Goal: Task Accomplishment & Management: Manage account settings

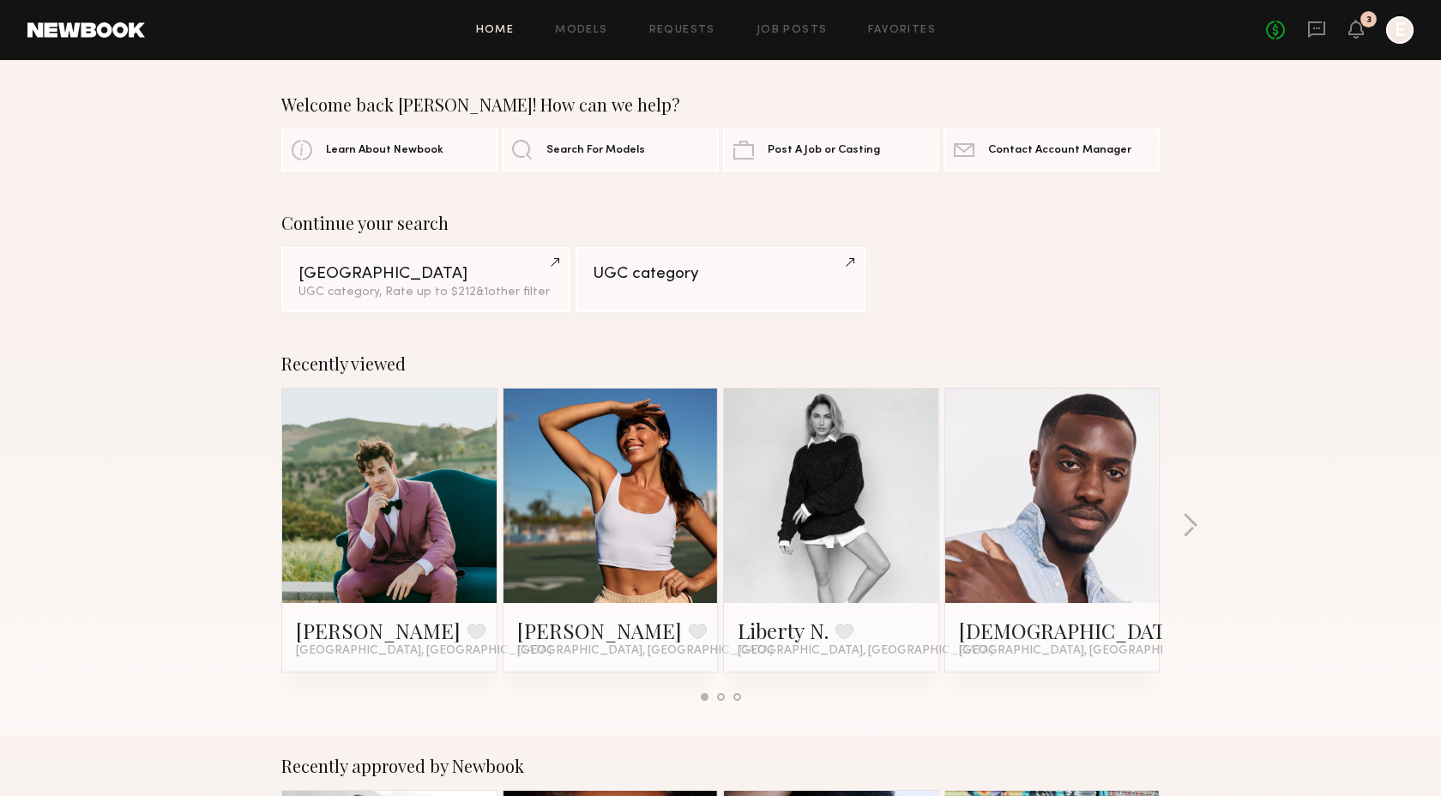
click at [1399, 29] on div at bounding box center [1400, 29] width 27 height 27
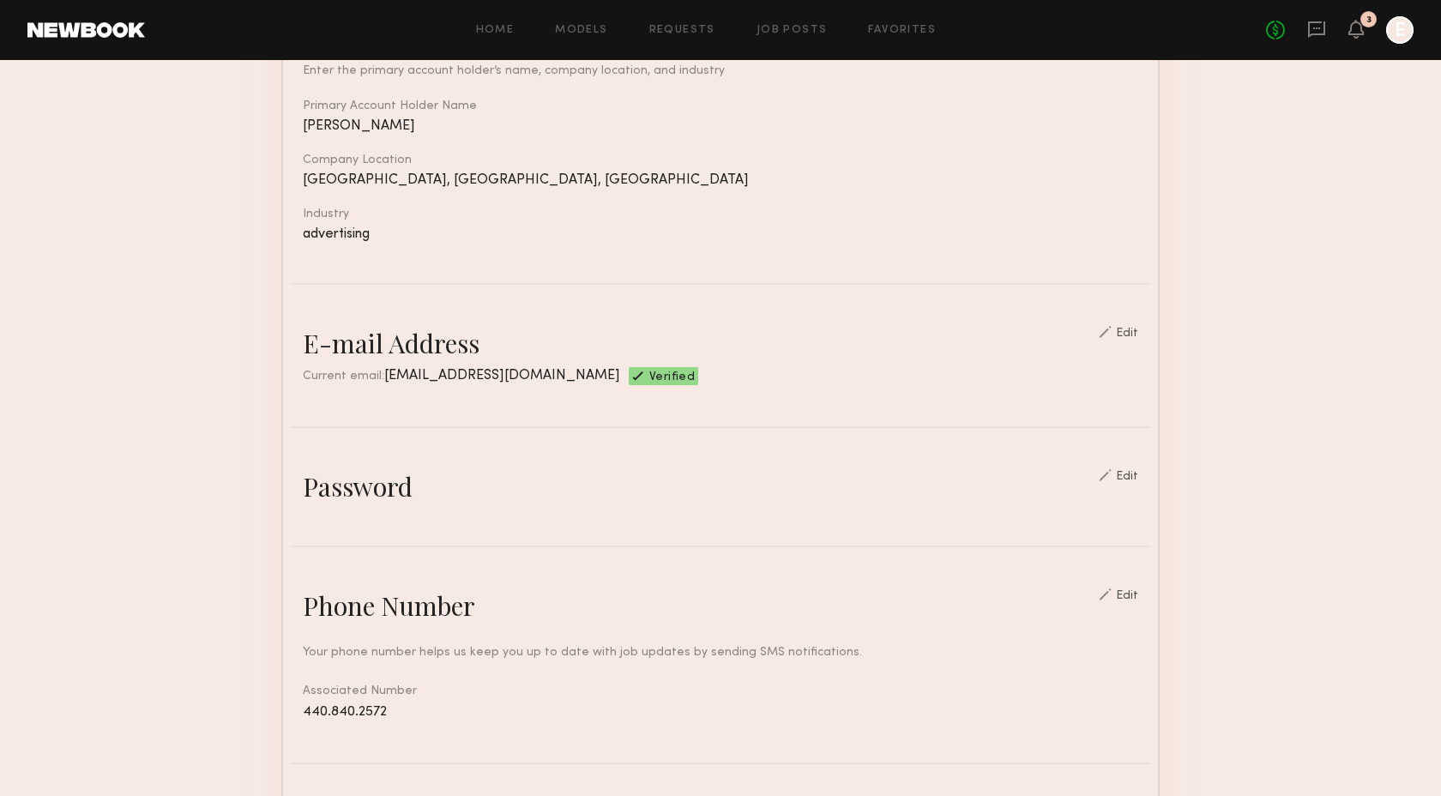
scroll to position [286, 0]
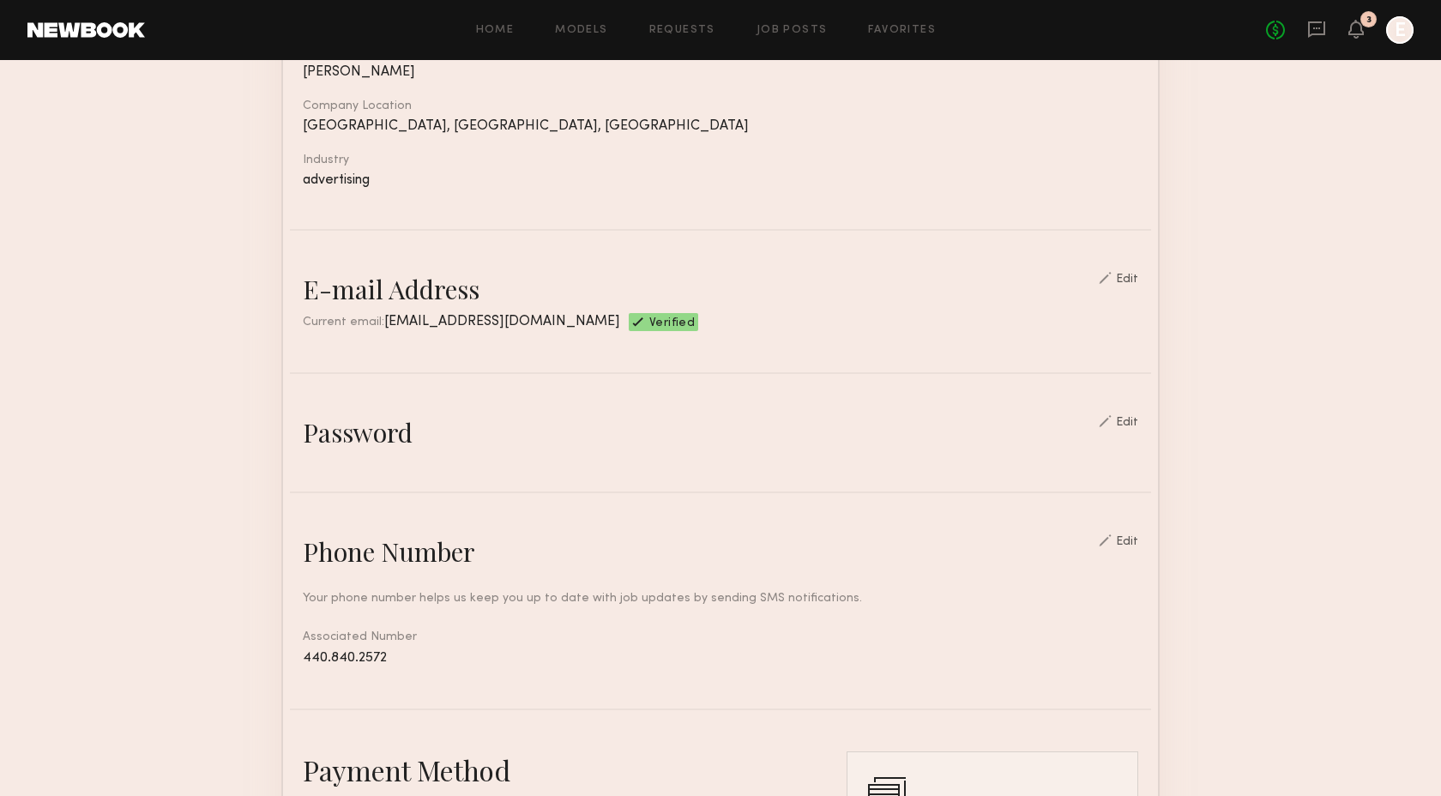
click at [1130, 422] on div "Edit" at bounding box center [1127, 423] width 22 height 12
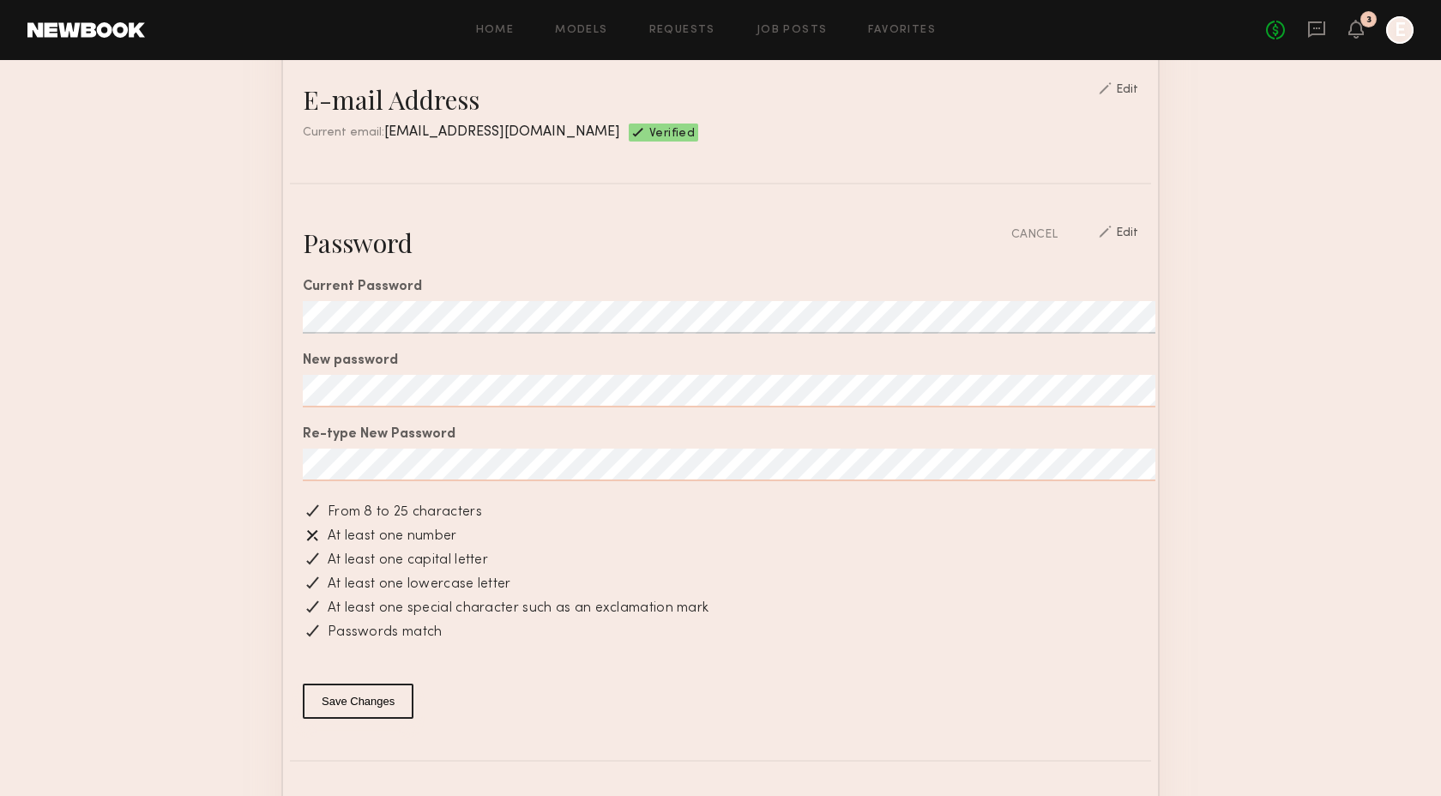
scroll to position [680, 0]
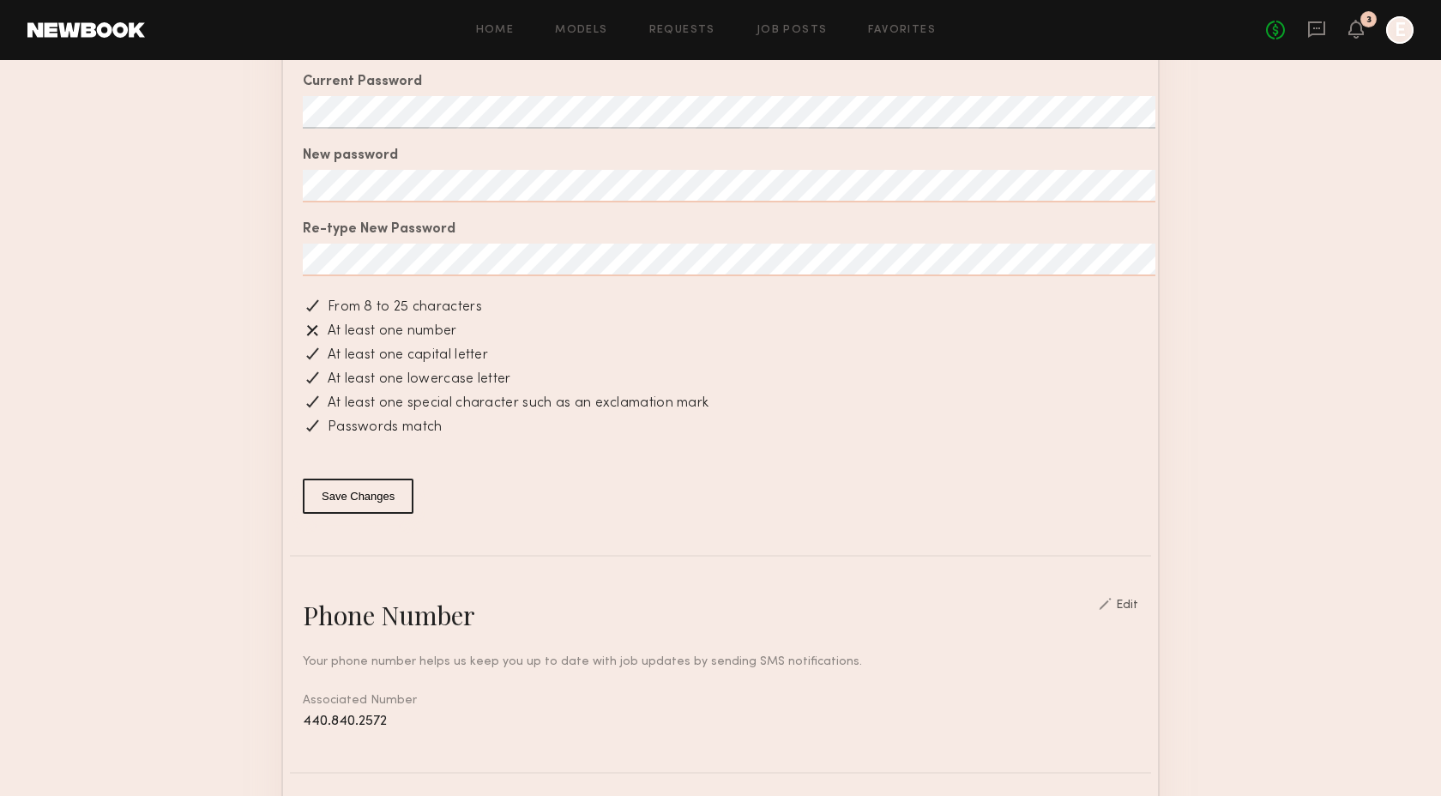
click at [383, 496] on button "Save Changes" at bounding box center [358, 496] width 111 height 35
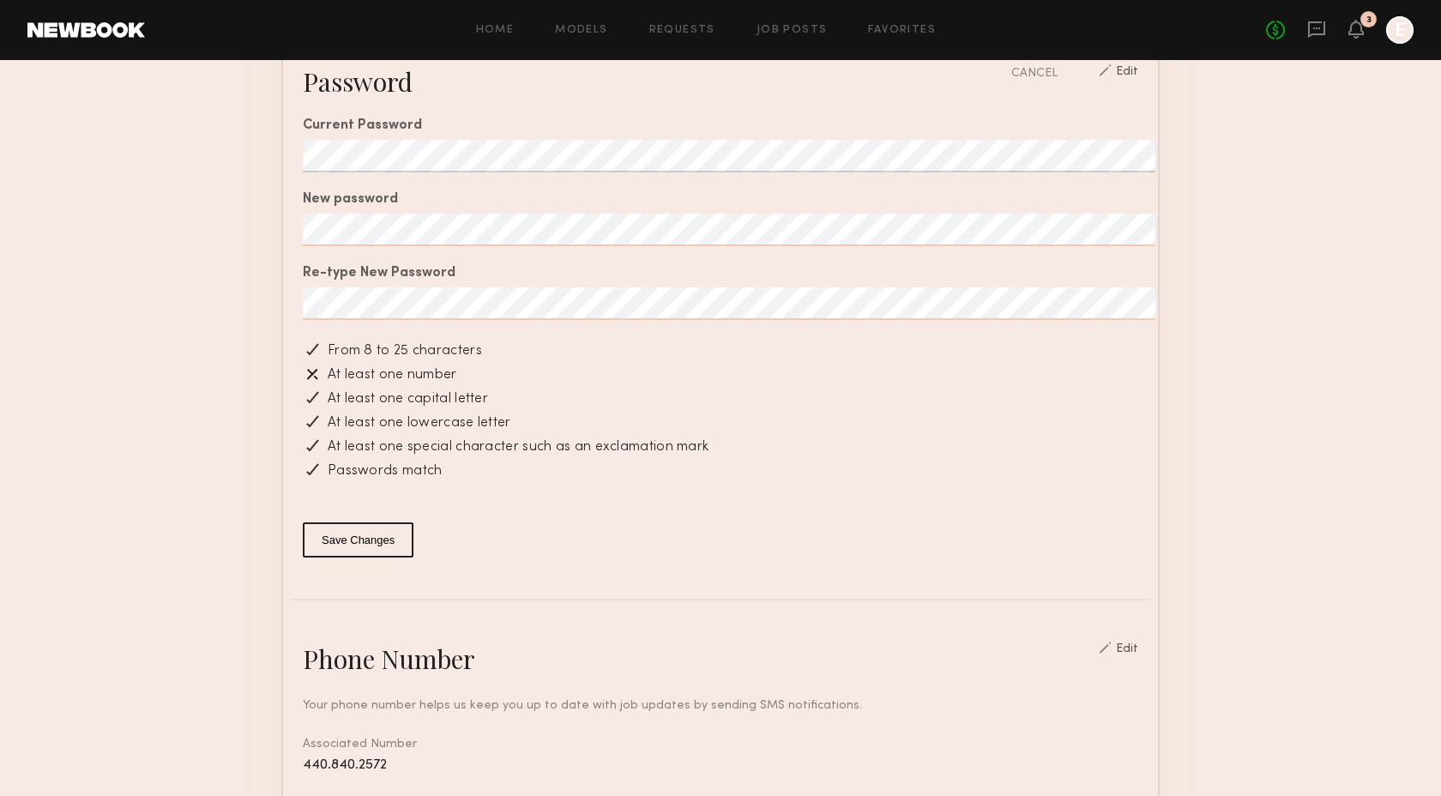
scroll to position [762, 0]
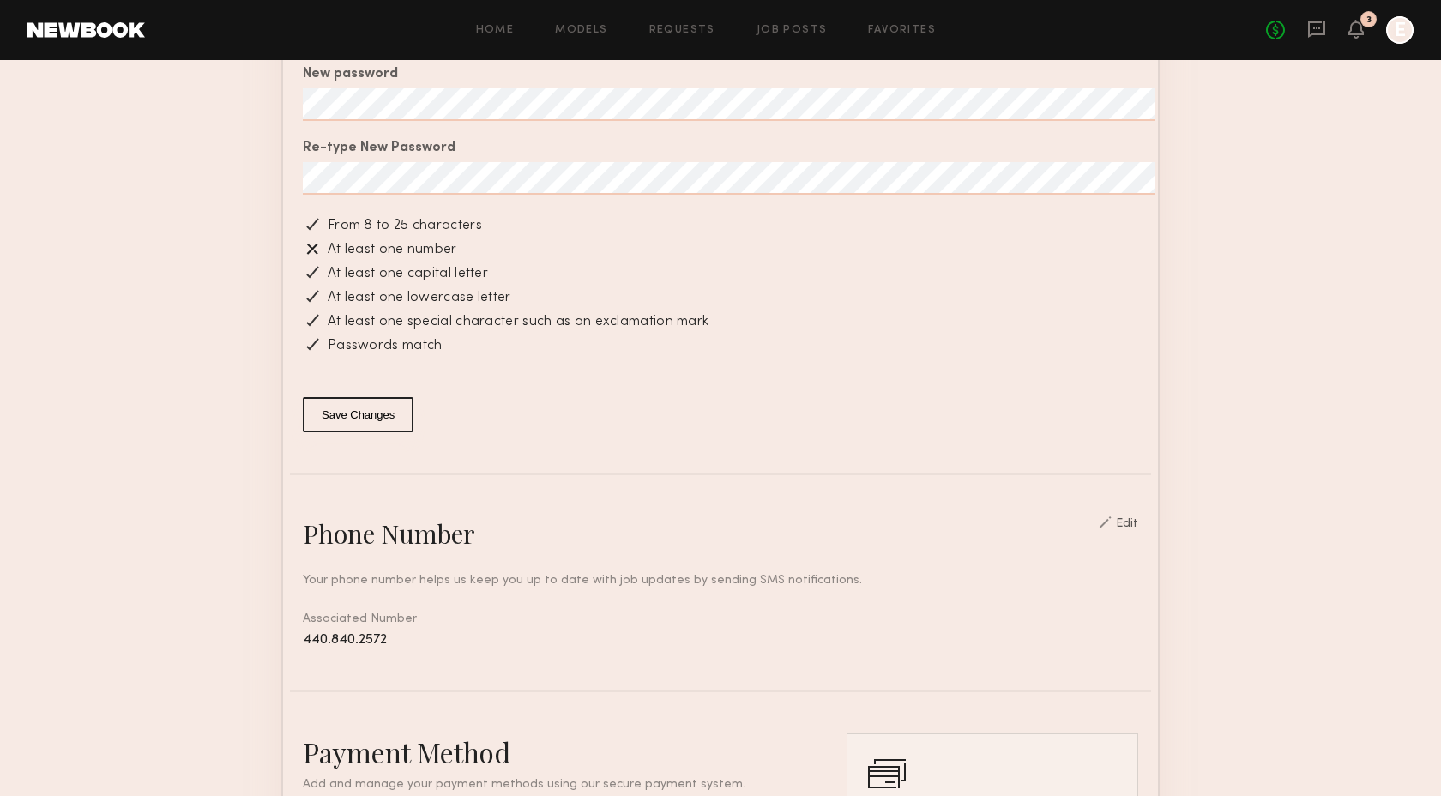
click at [340, 421] on button "Save Changes" at bounding box center [358, 414] width 111 height 35
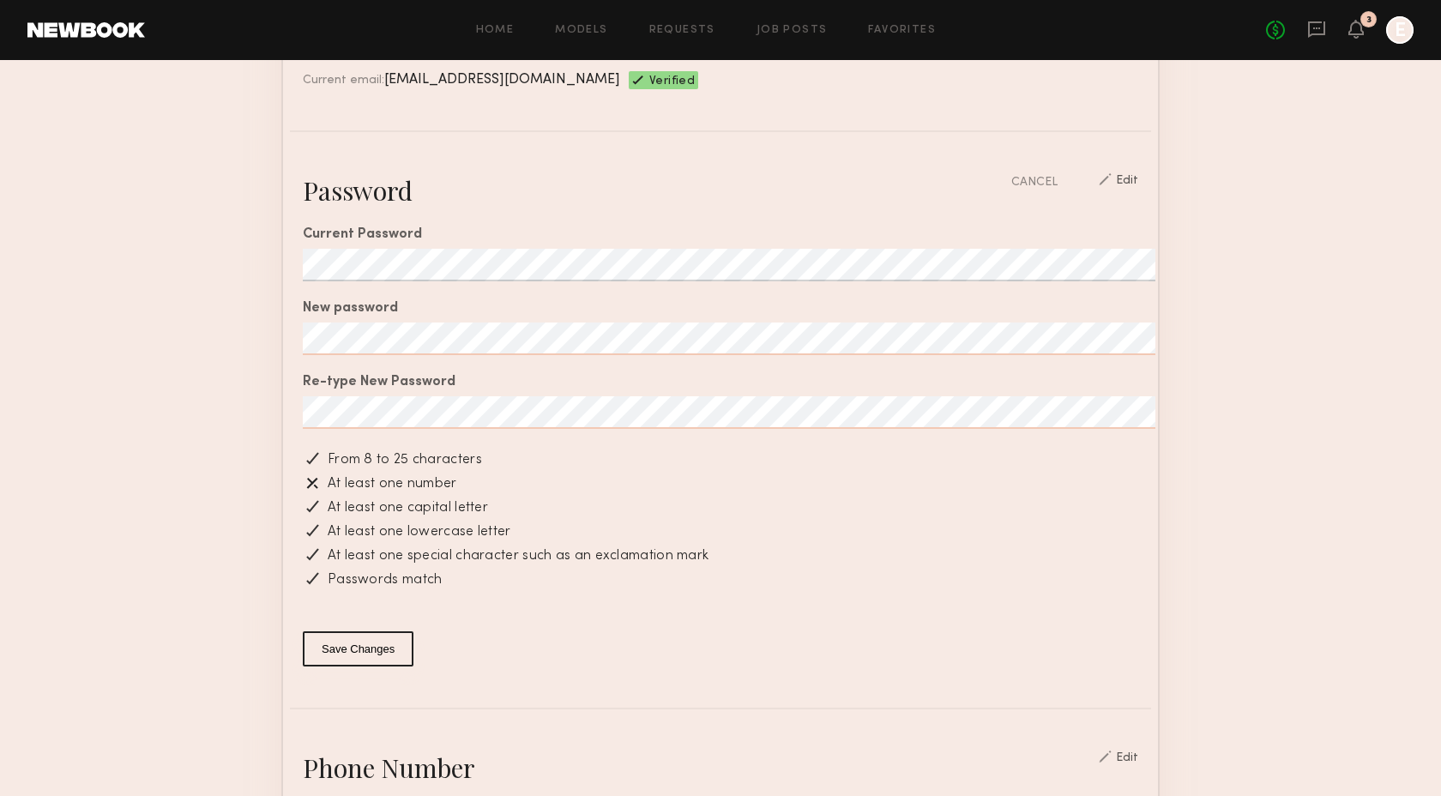
scroll to position [571, 0]
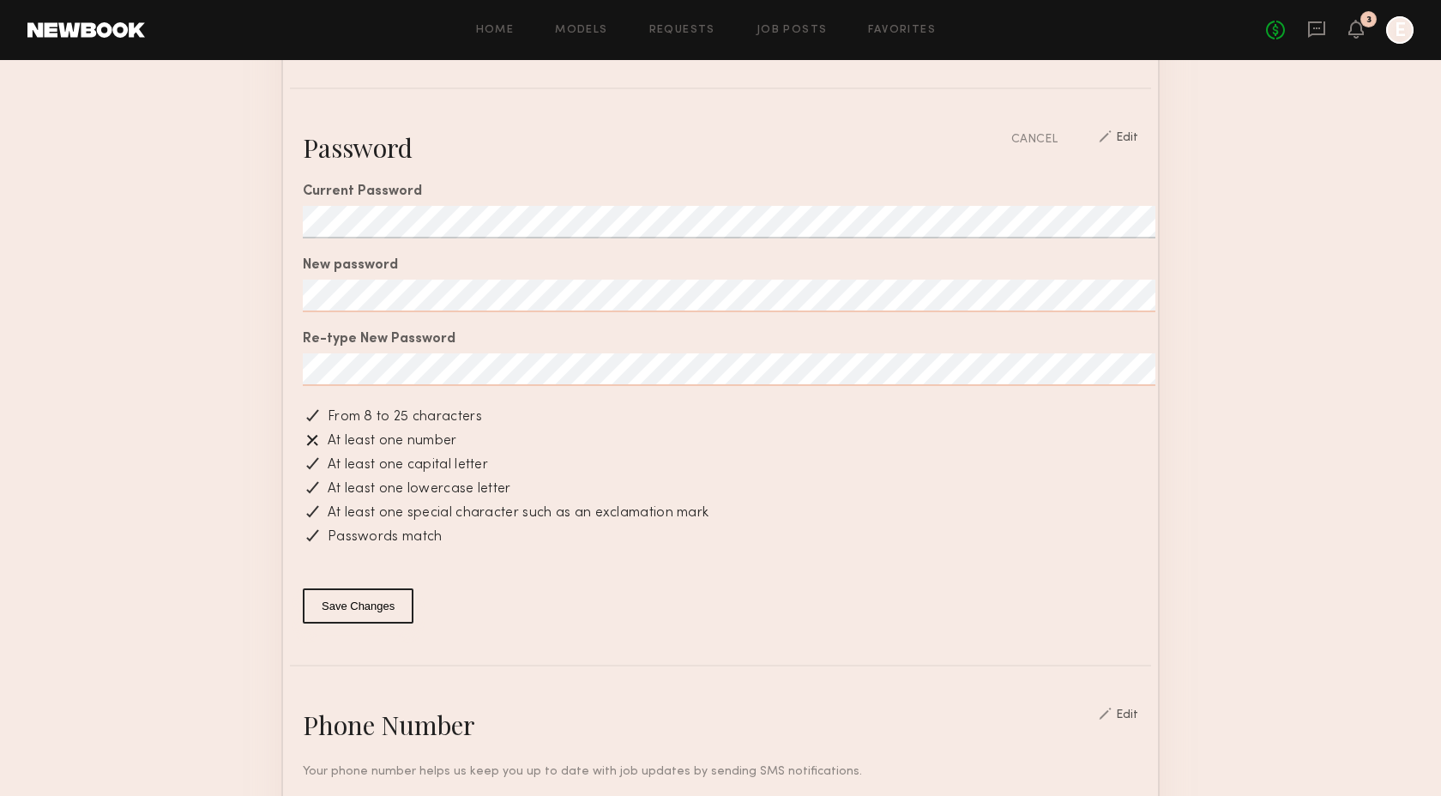
click at [342, 599] on button "Save Changes" at bounding box center [358, 606] width 111 height 35
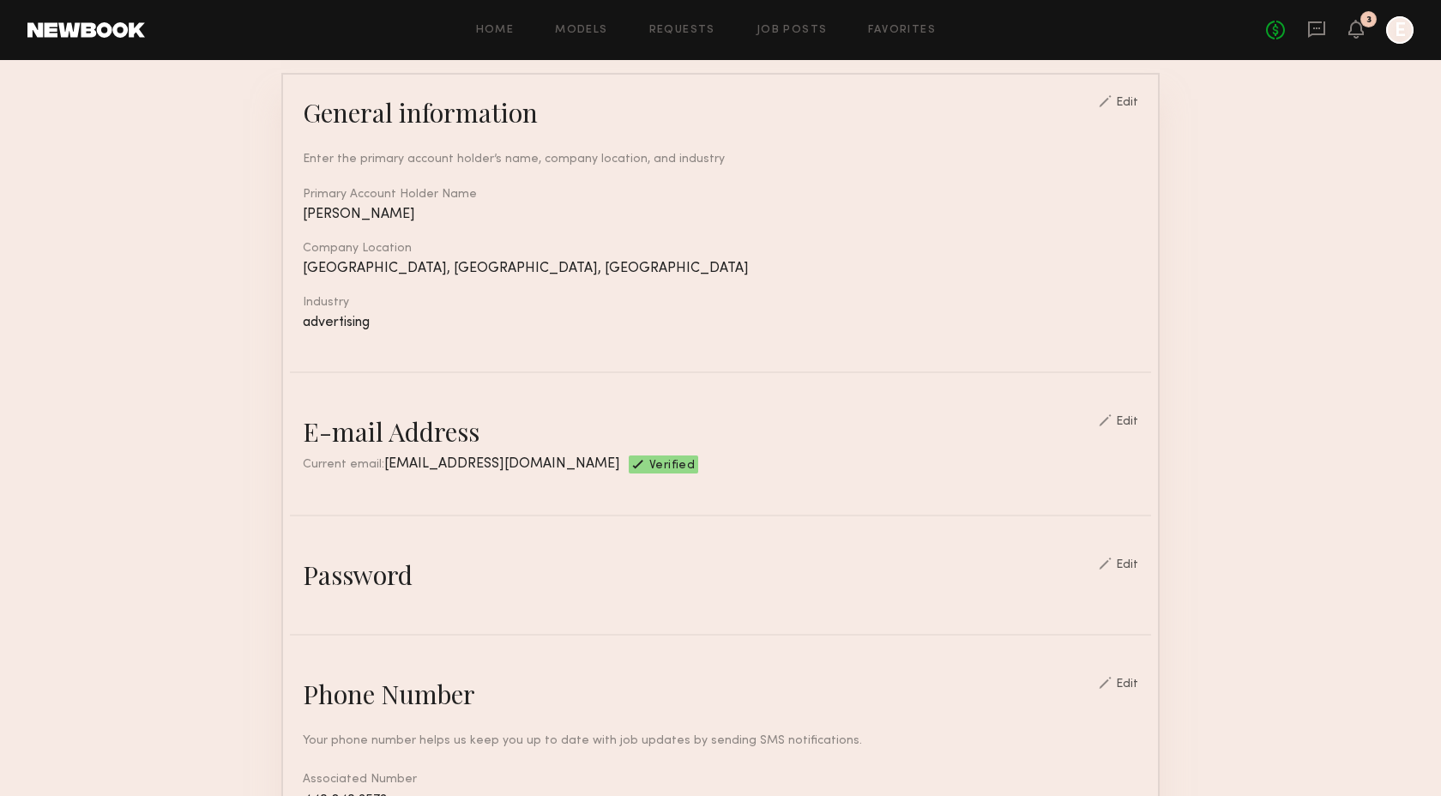
scroll to position [466, 0]
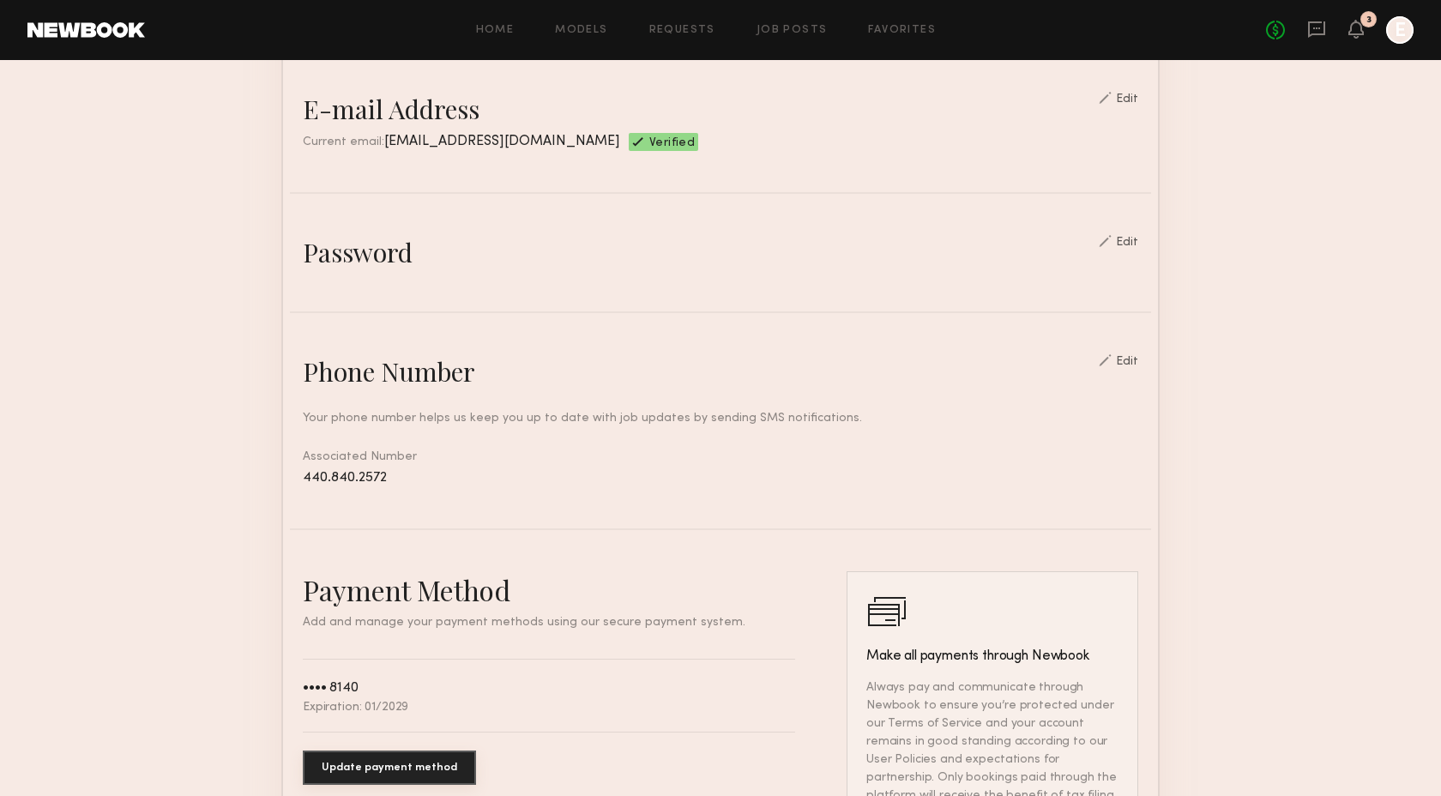
click at [1132, 240] on div "Edit" at bounding box center [1127, 243] width 22 height 12
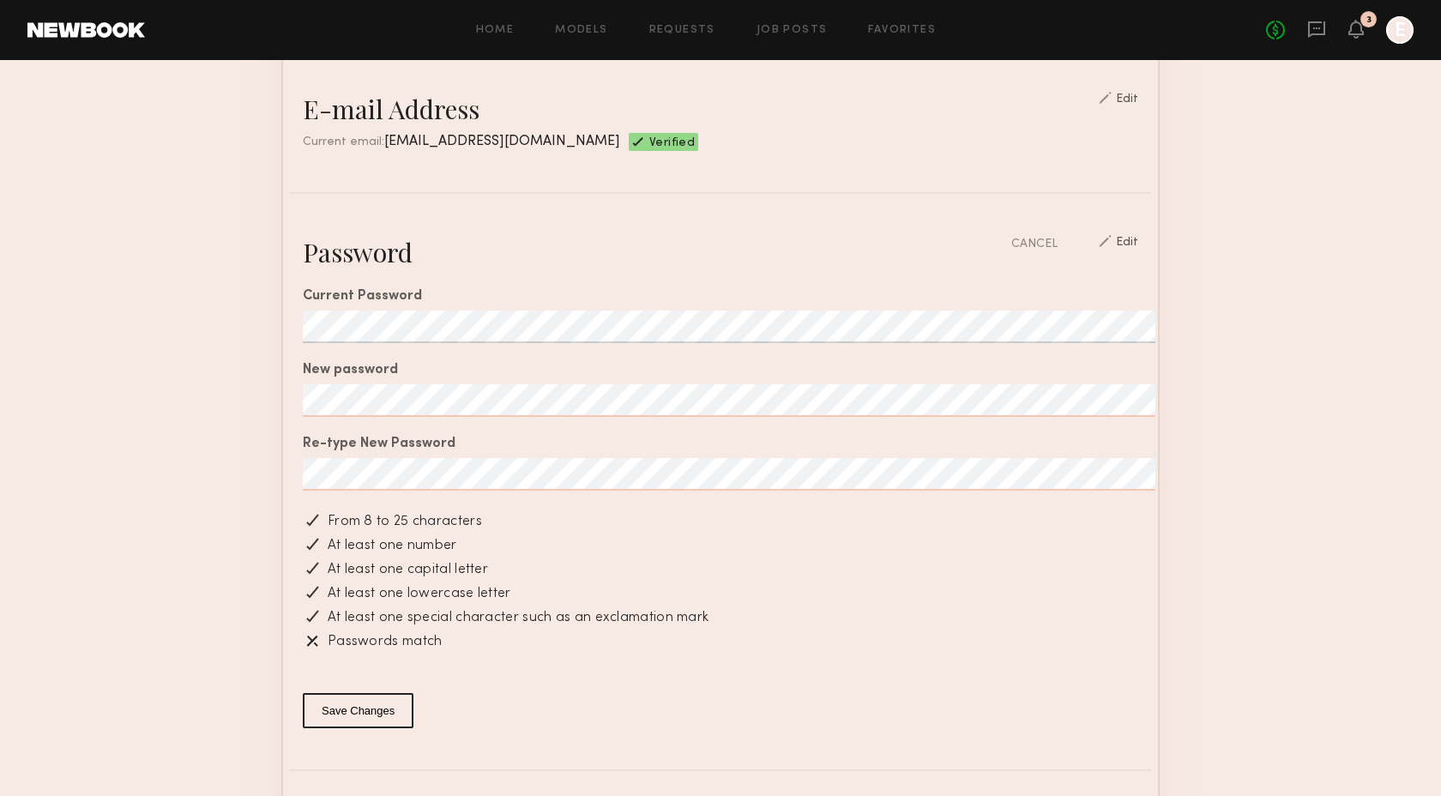
click at [348, 712] on button "Save Changes" at bounding box center [358, 710] width 111 height 35
click at [354, 707] on button "Save Changes" at bounding box center [358, 710] width 111 height 35
click at [347, 712] on button "Save Changes" at bounding box center [358, 710] width 111 height 35
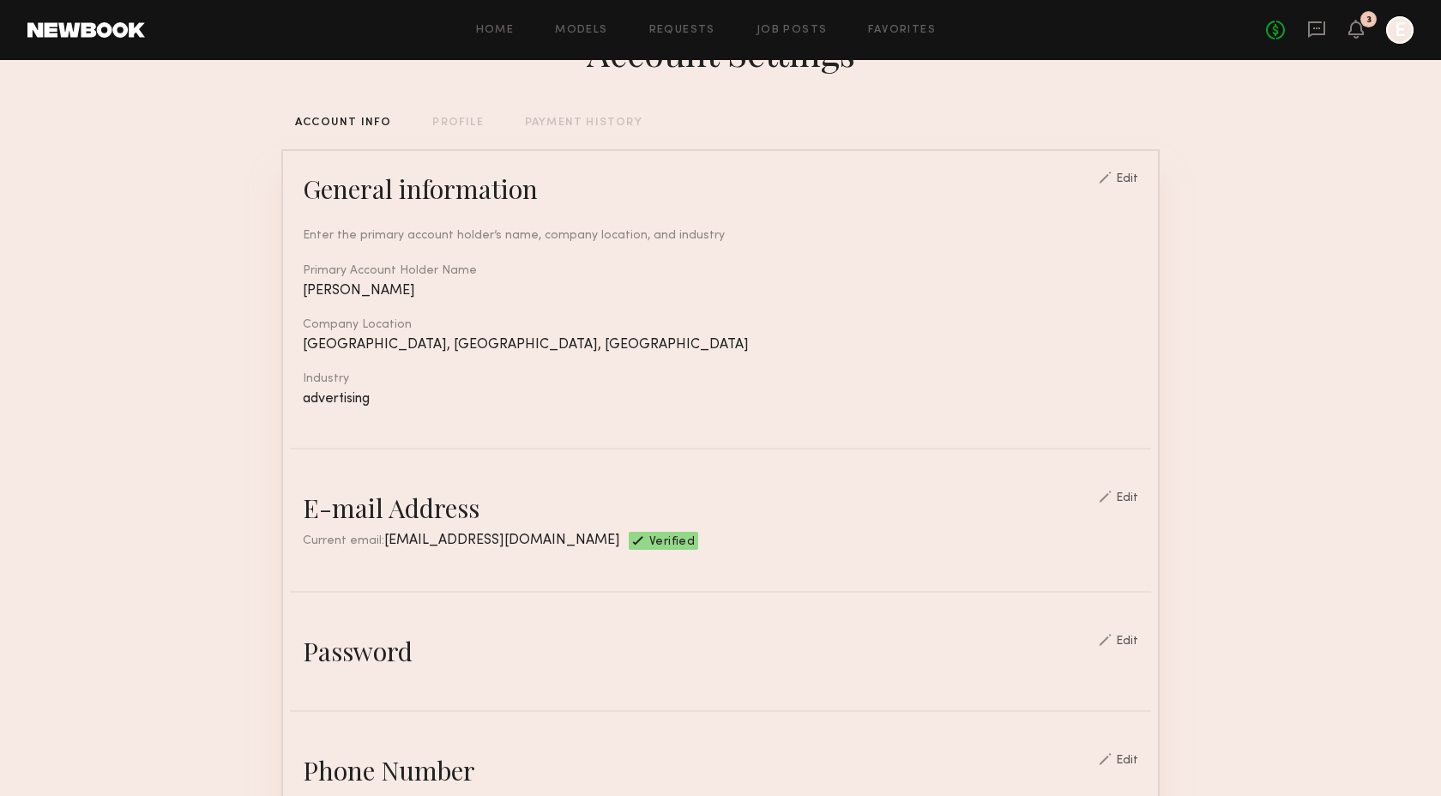
scroll to position [0, 0]
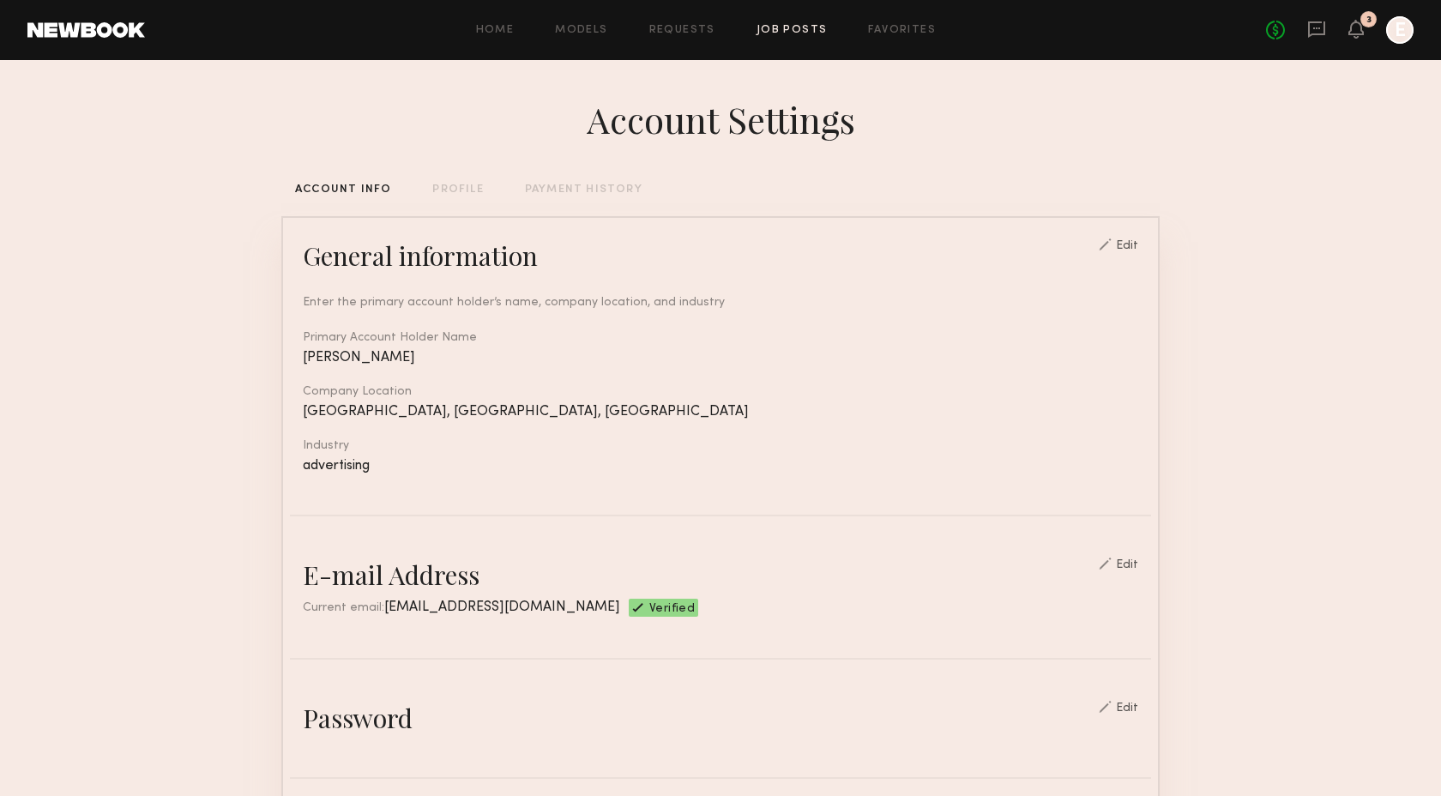
click at [781, 25] on link "Job Posts" at bounding box center [792, 30] width 71 height 11
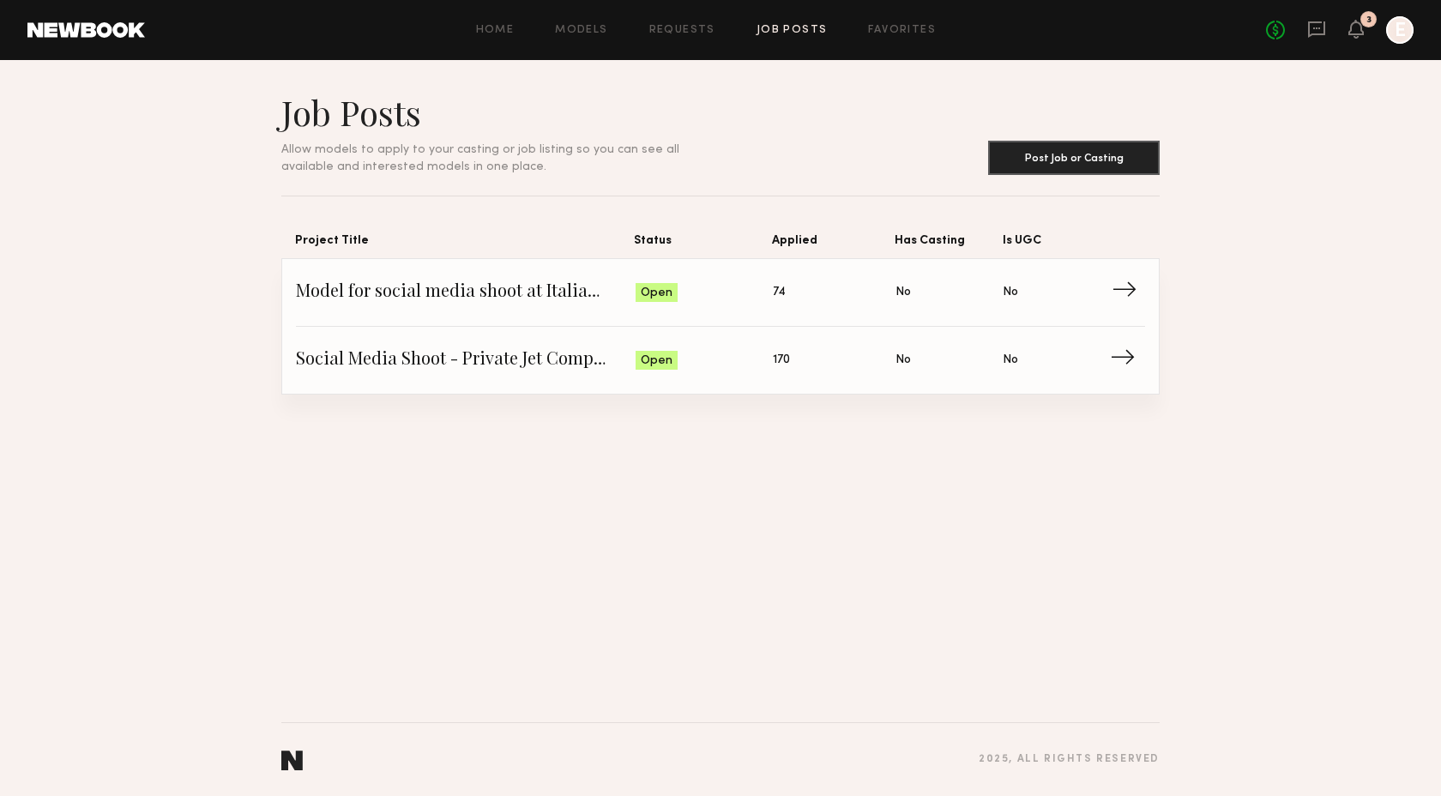
click at [468, 295] on span "Model for social media shoot at Italian restaurant" at bounding box center [466, 293] width 340 height 26
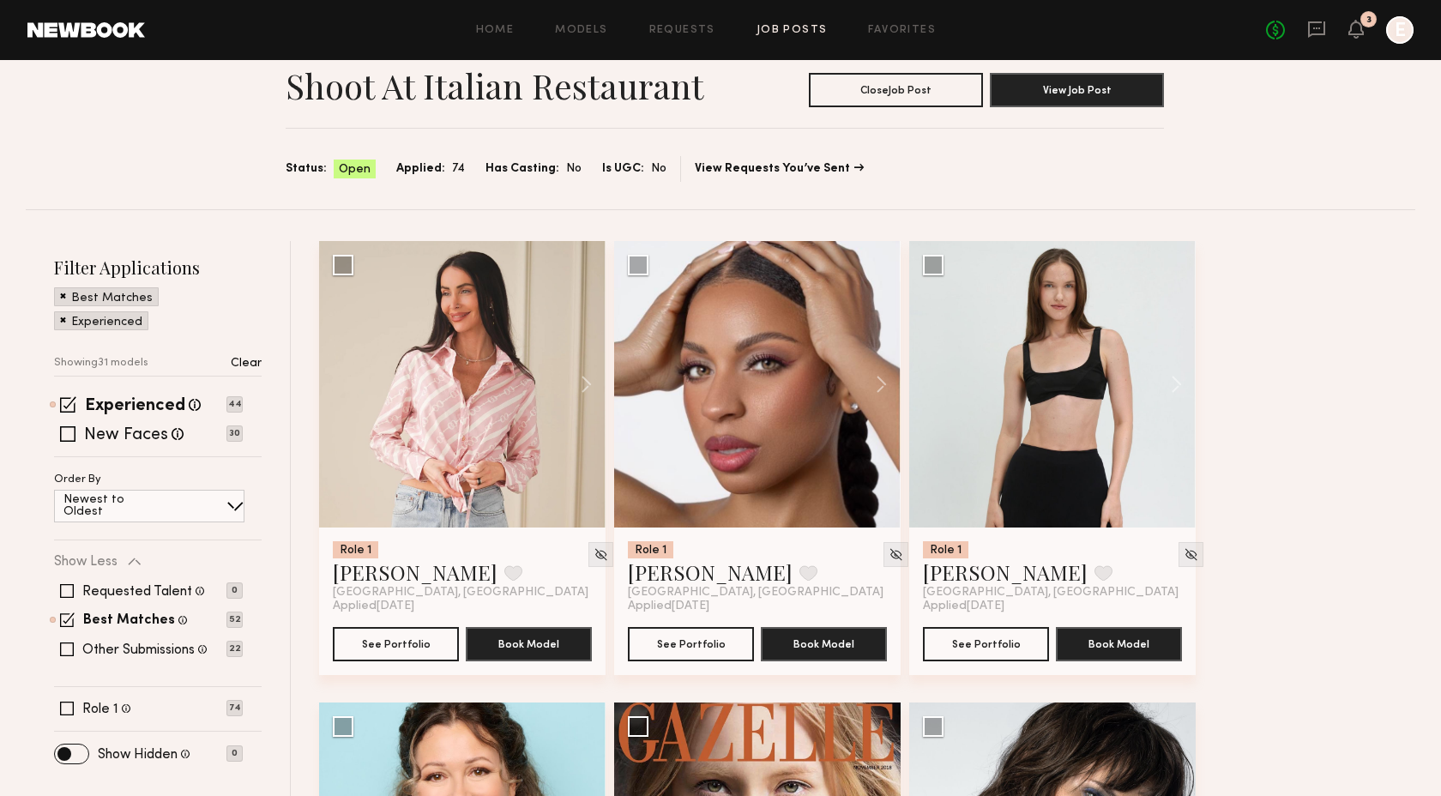
scroll to position [72, 0]
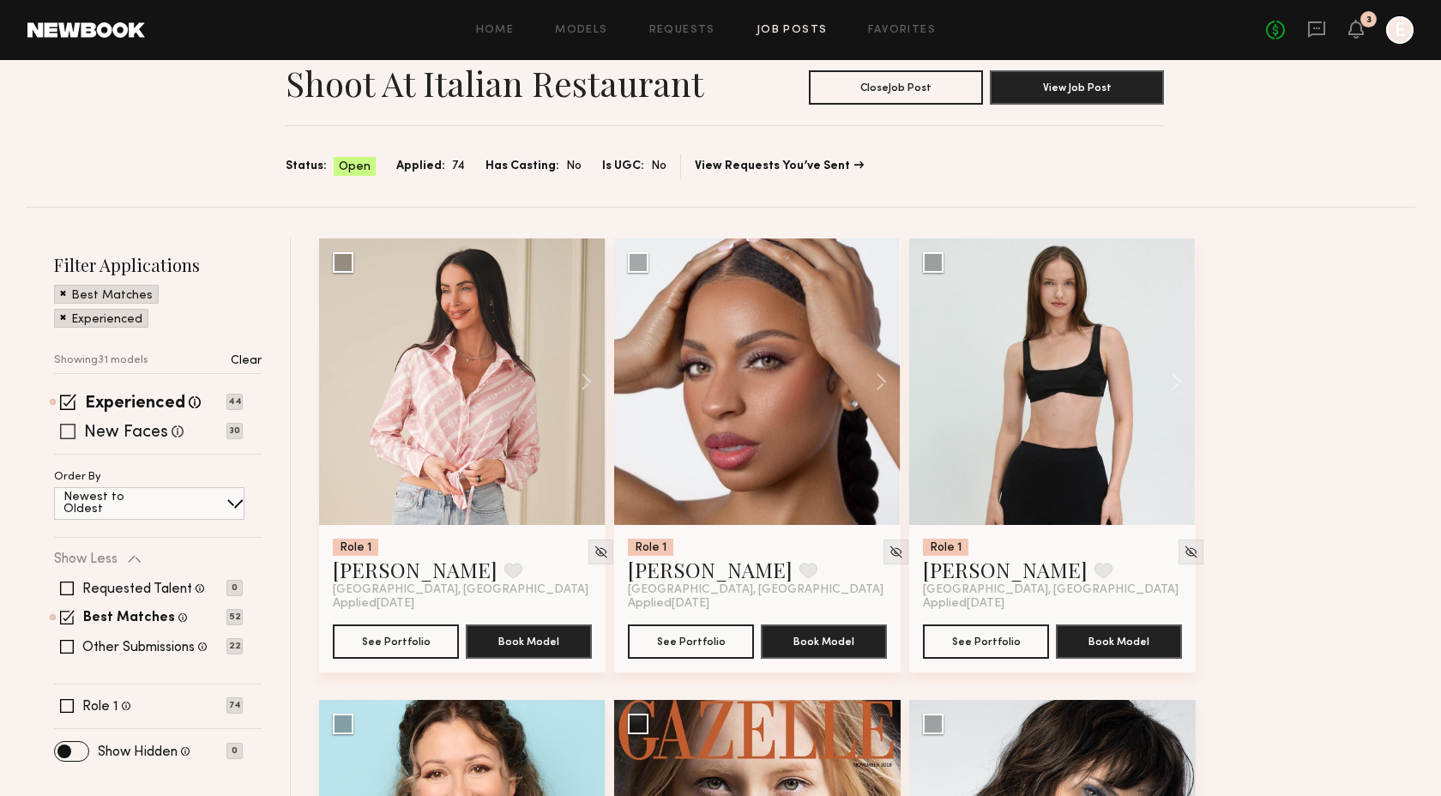
click at [69, 432] on span at bounding box center [67, 431] width 15 height 15
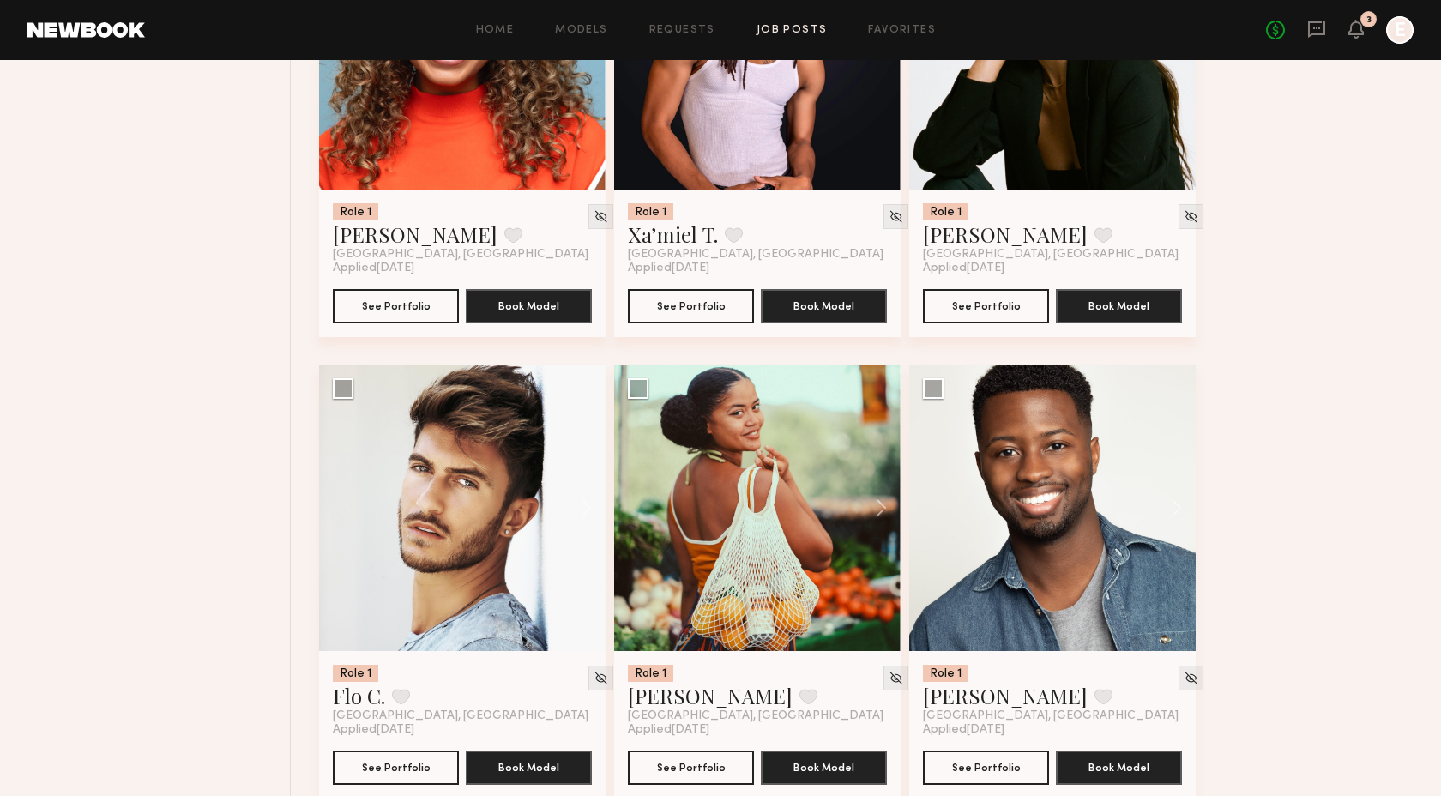
scroll to position [1376, 0]
